Goal: Task Accomplishment & Management: Complete application form

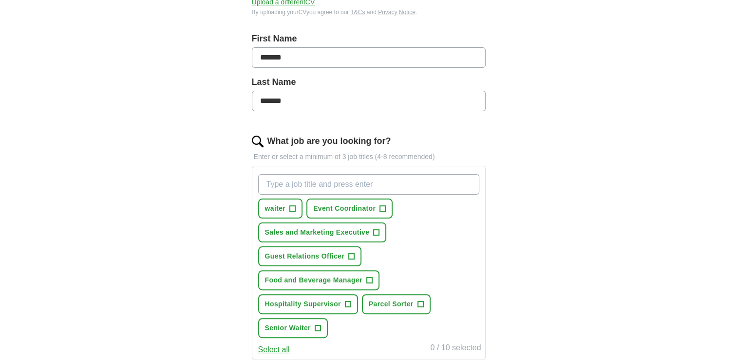
scroll to position [198, 0]
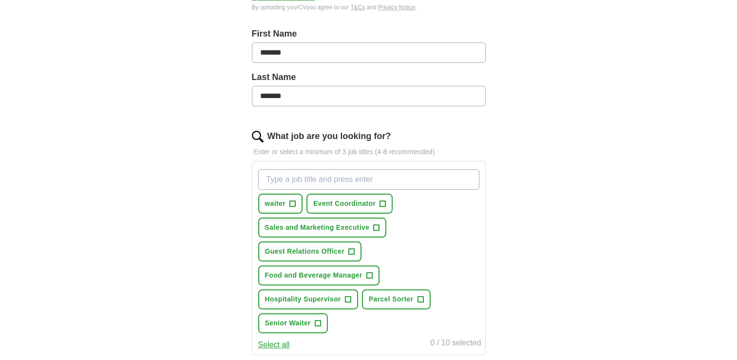
click at [357, 182] on input "What job are you looking for?" at bounding box center [368, 179] width 221 height 20
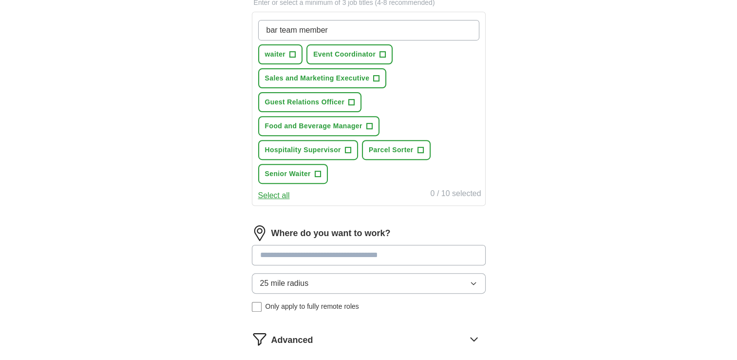
scroll to position [350, 0]
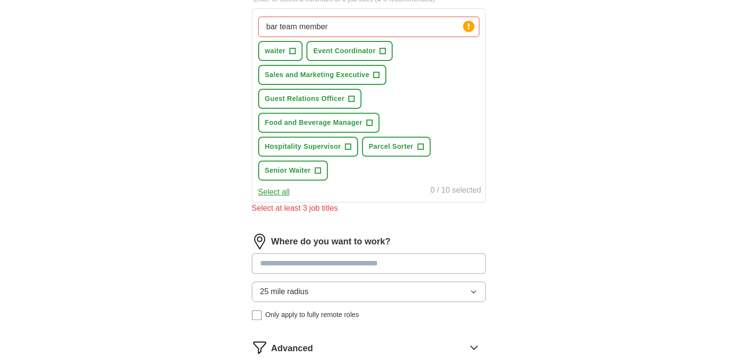
click at [340, 276] on div "Where do you want to work? 25 mile radius Only apply to fully remote roles" at bounding box center [369, 280] width 234 height 94
click at [334, 287] on button "25 mile radius" at bounding box center [369, 291] width 234 height 20
click at [392, 344] on li "10 mile radius" at bounding box center [368, 354] width 233 height 20
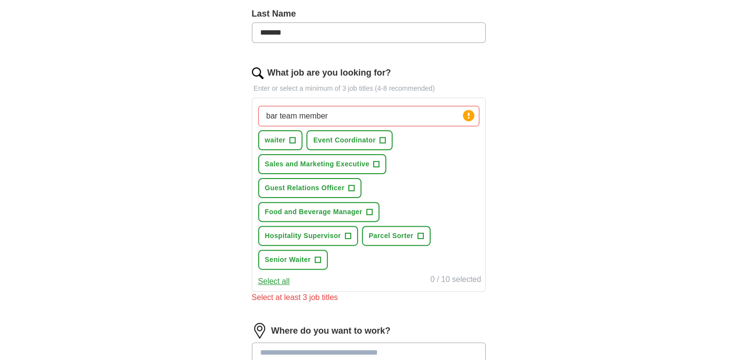
scroll to position [259, 0]
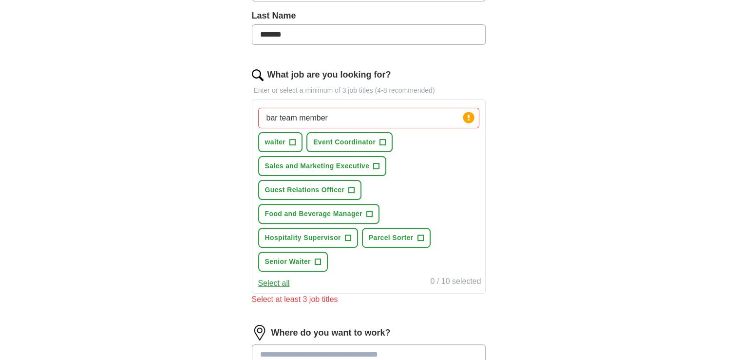
click at [270, 115] on input "bar team member" at bounding box center [368, 118] width 221 height 20
click at [342, 111] on input "Bar team member" at bounding box center [368, 118] width 221 height 20
click at [538, 145] on div "ApplyIQ Let ApplyIQ do the hard work of searching and applying for jobs. Just t…" at bounding box center [369, 143] width 624 height 746
click at [450, 121] on input "Bar team member" at bounding box center [368, 118] width 221 height 20
click at [559, 143] on div "ApplyIQ Let ApplyIQ do the hard work of searching and applying for jobs. Just t…" at bounding box center [369, 143] width 624 height 746
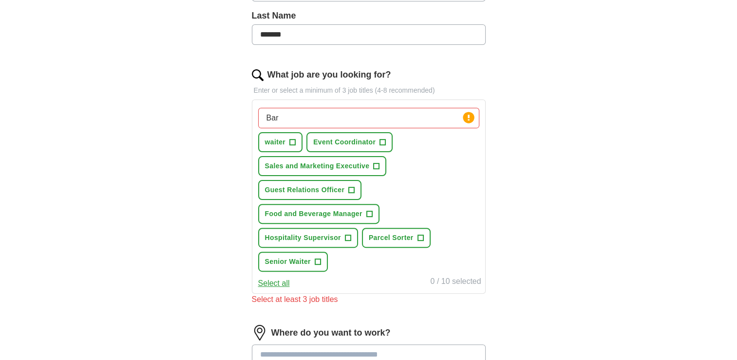
click at [405, 119] on input "Bar" at bounding box center [368, 118] width 221 height 20
type input "B"
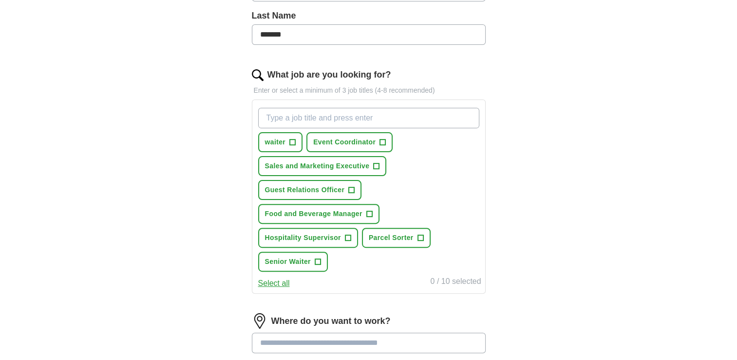
click at [153, 183] on div "ApplyIQ Let ApplyIQ do the hard work of searching and applying for jobs. Just t…" at bounding box center [369, 137] width 624 height 734
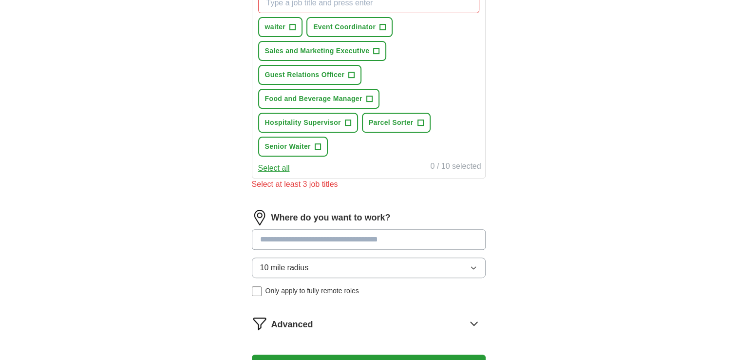
scroll to position [374, 0]
click at [316, 240] on input at bounding box center [369, 239] width 234 height 20
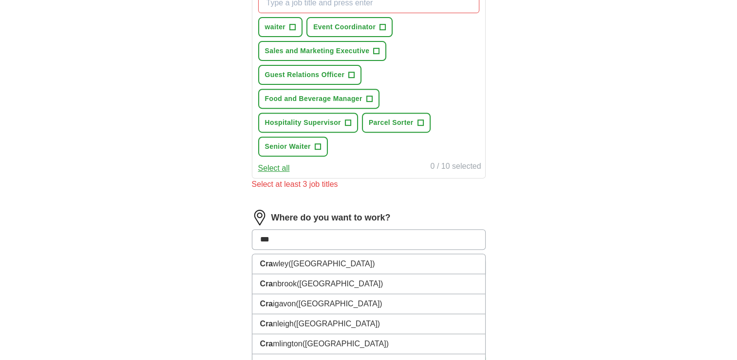
type input "****"
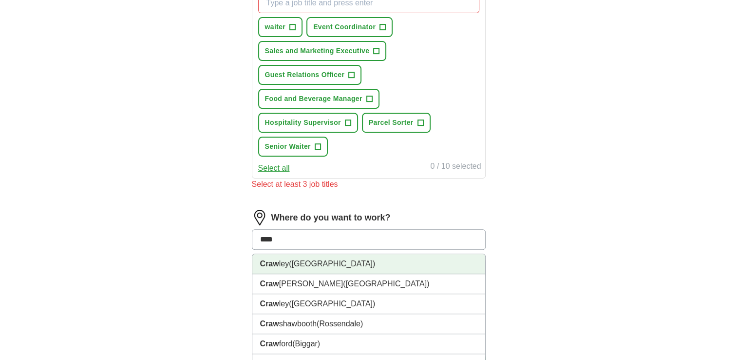
click at [318, 264] on li "Craw ley ([GEOGRAPHIC_DATA])" at bounding box center [368, 264] width 233 height 20
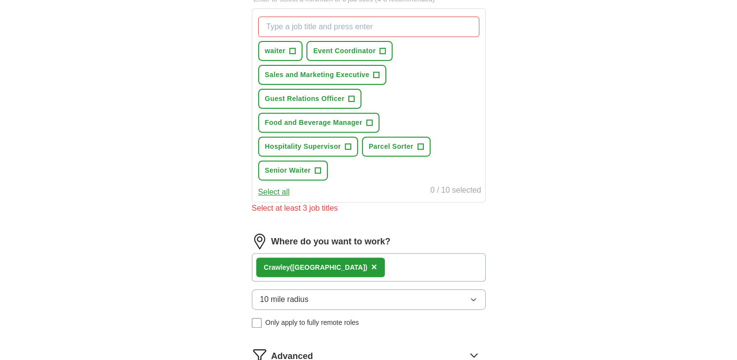
scroll to position [347, 0]
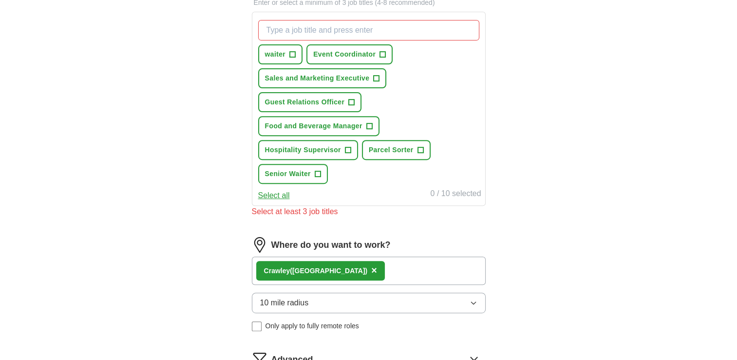
click at [268, 321] on span "Only apply to fully remote roles" at bounding box center [313, 326] width 94 height 10
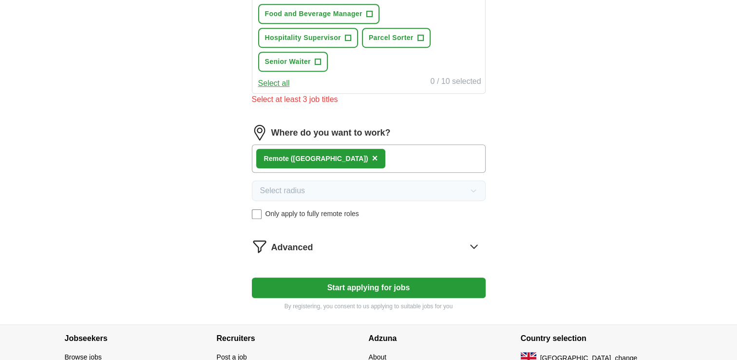
scroll to position [465, 0]
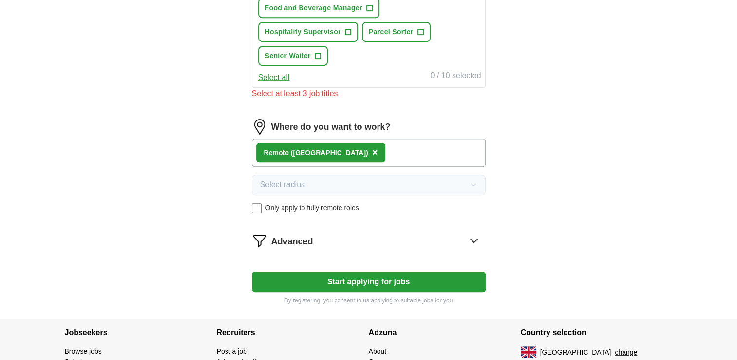
click at [264, 203] on label "Only apply to fully remote roles" at bounding box center [369, 208] width 234 height 10
click at [313, 276] on button "Start applying for jobs" at bounding box center [369, 281] width 234 height 20
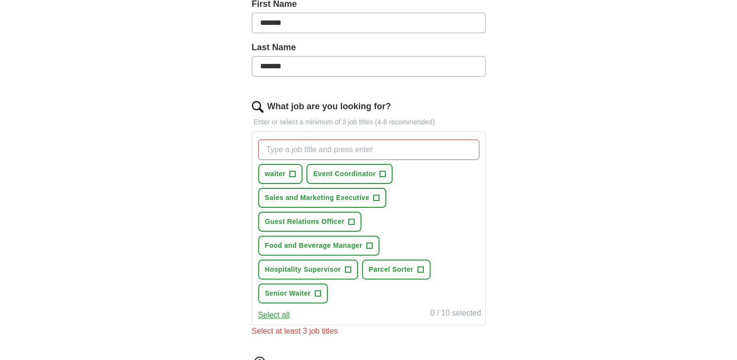
scroll to position [227, 0]
click at [296, 173] on button "waiter +" at bounding box center [280, 174] width 45 height 20
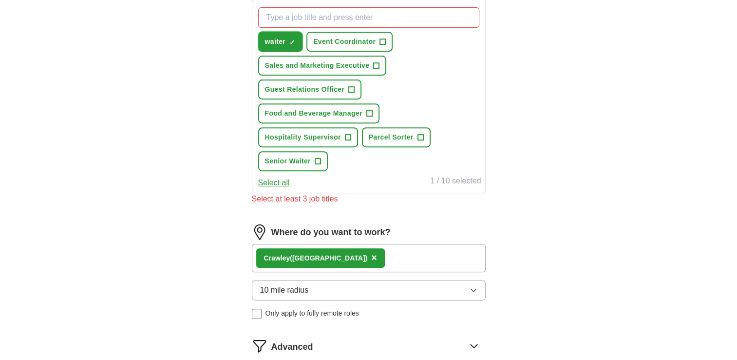
scroll to position [362, 0]
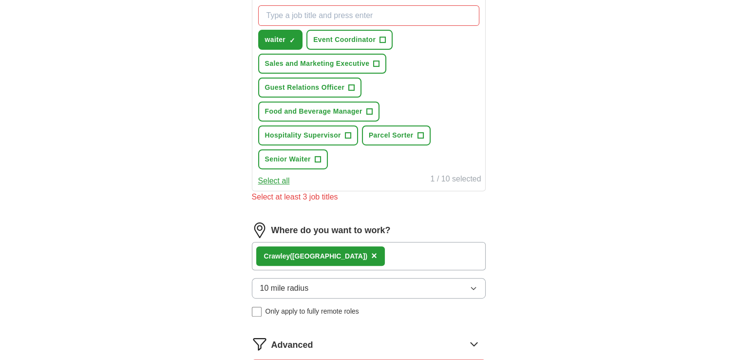
click at [285, 180] on button "Select all" at bounding box center [274, 181] width 32 height 12
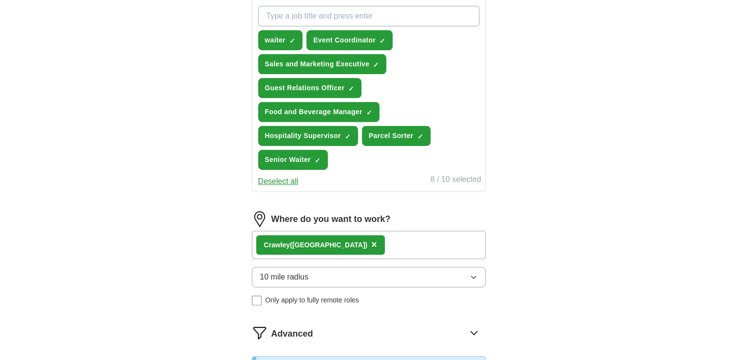
scroll to position [361, 0]
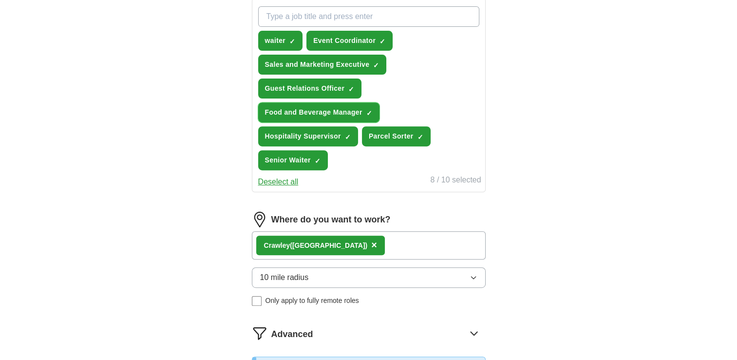
click at [361, 110] on span "Food and Beverage Manager" at bounding box center [313, 112] width 97 height 10
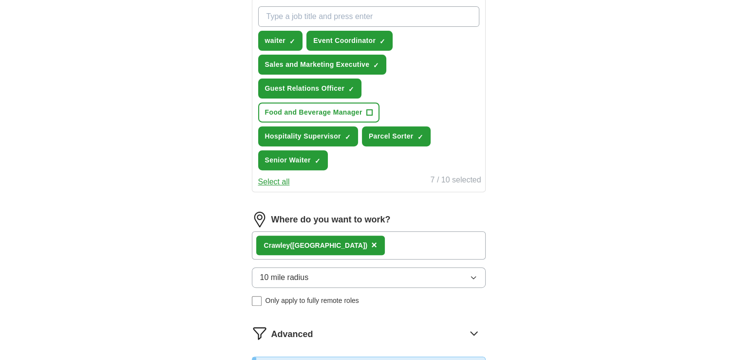
click at [284, 178] on button "Select all" at bounding box center [274, 182] width 32 height 12
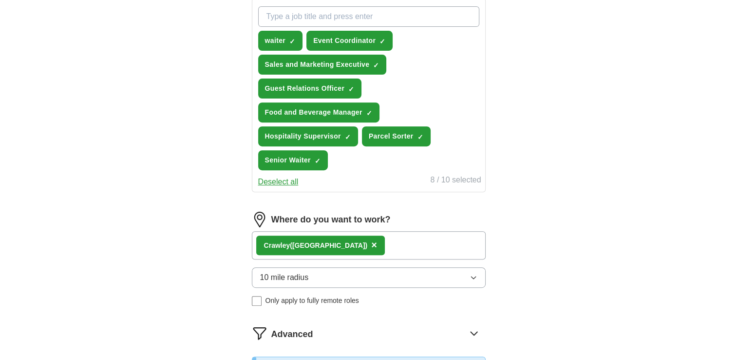
click at [279, 176] on button "Deselect all" at bounding box center [278, 182] width 40 height 12
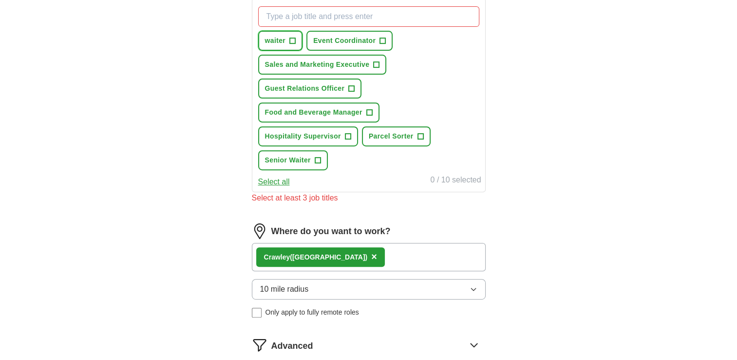
click at [285, 40] on span "waiter" at bounding box center [275, 41] width 21 height 10
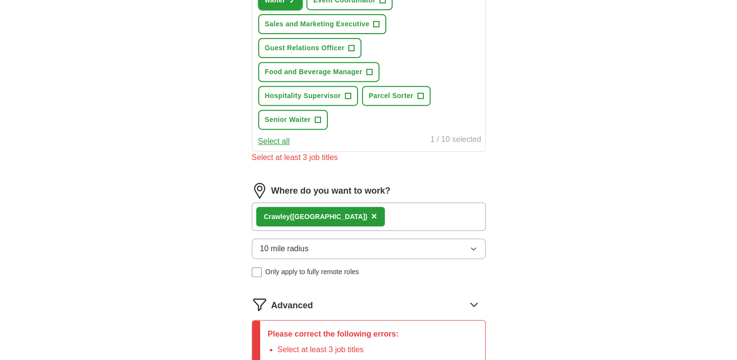
scroll to position [394, 0]
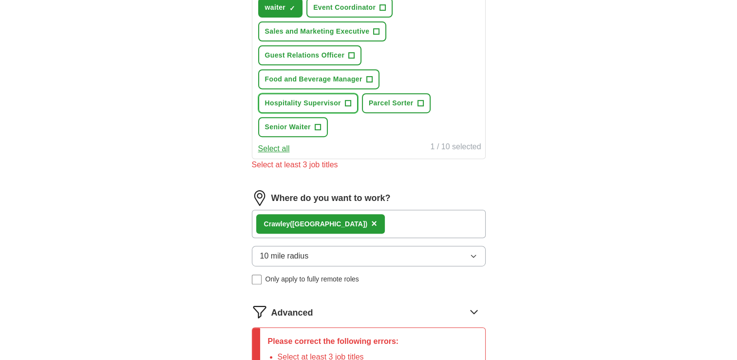
click at [314, 108] on button "Hospitality Supervisor +" at bounding box center [308, 103] width 100 height 20
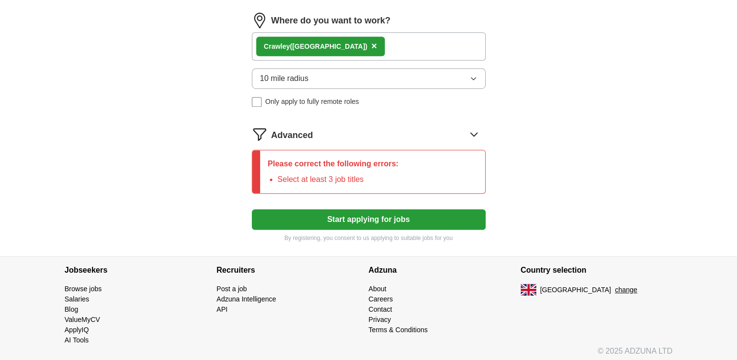
click at [305, 222] on button "Start applying for jobs" at bounding box center [369, 219] width 234 height 20
click at [311, 210] on button "Start applying for jobs" at bounding box center [369, 219] width 234 height 20
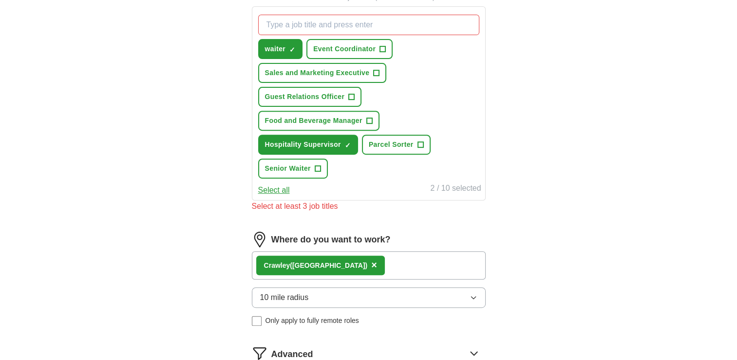
scroll to position [351, 0]
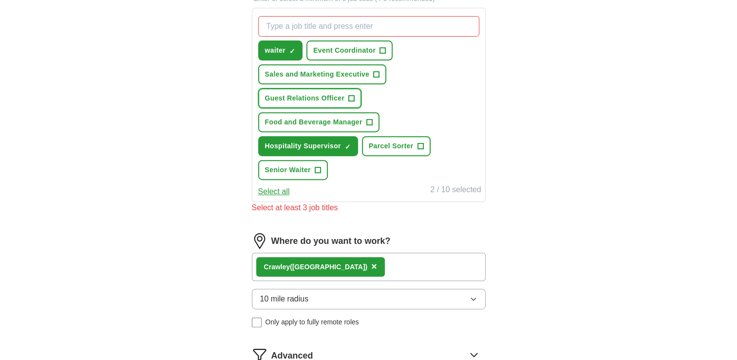
click at [322, 93] on span "Guest Relations Officer" at bounding box center [305, 98] width 80 height 10
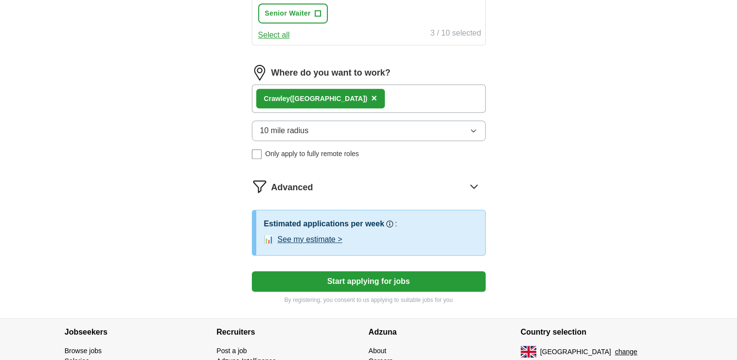
scroll to position [569, 0]
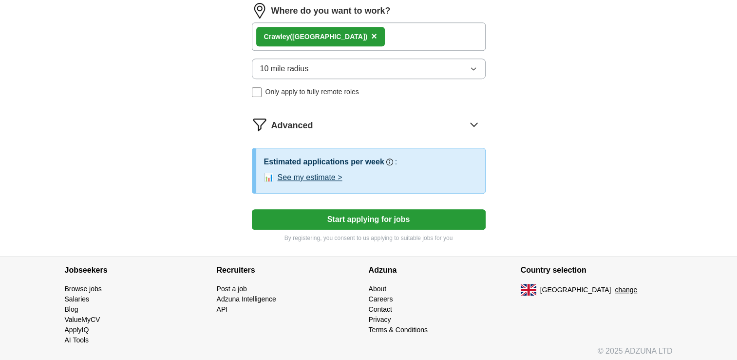
click at [315, 220] on button "Start applying for jobs" at bounding box center [369, 219] width 234 height 20
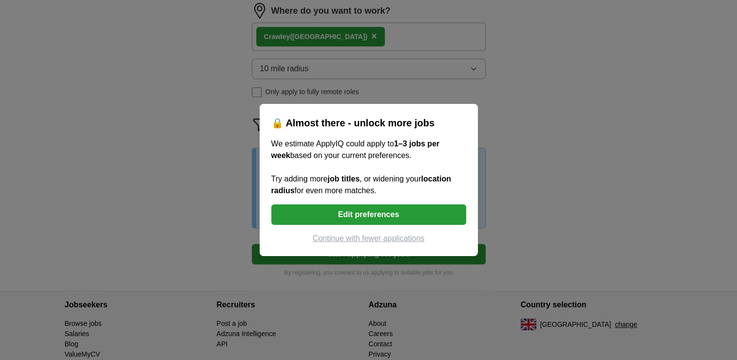
click at [319, 220] on button "Edit preferences" at bounding box center [368, 214] width 195 height 20
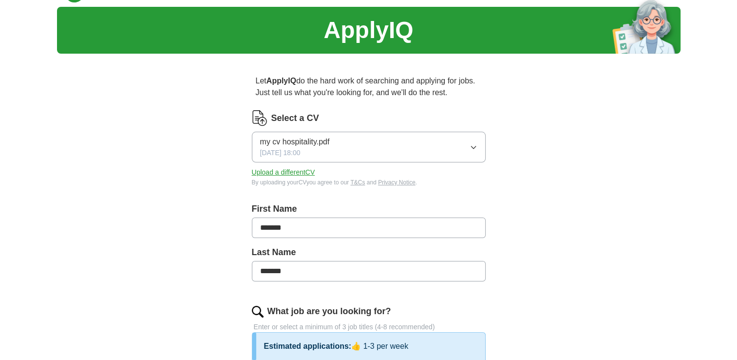
scroll to position [22, 0]
